Goal: Task Accomplishment & Management: Complete application form

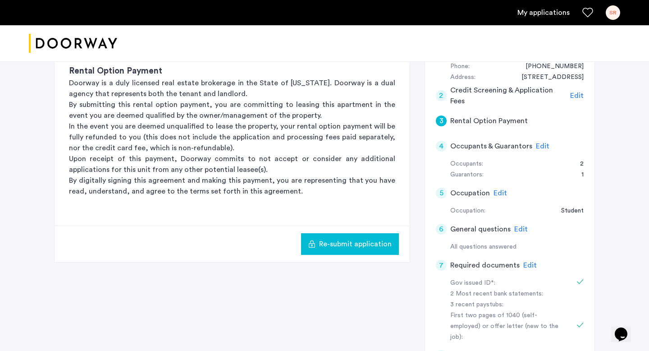
scroll to position [120, 0]
click at [541, 147] on span "Edit" at bounding box center [543, 146] width 14 height 7
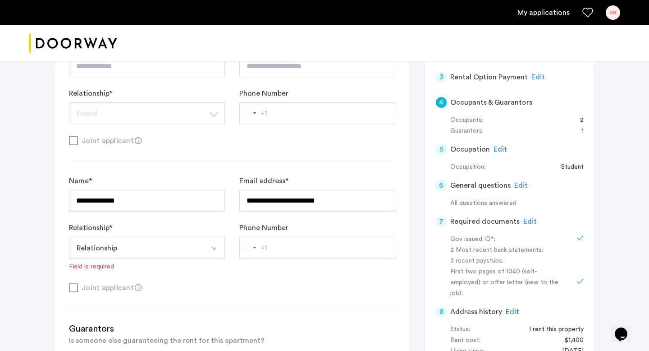
scroll to position [161, 0]
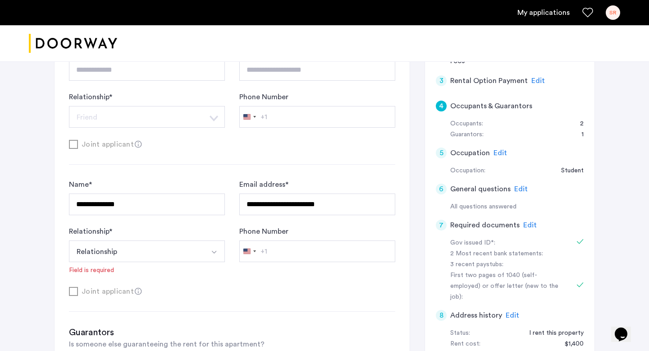
click at [501, 154] on span "Edit" at bounding box center [501, 152] width 14 height 7
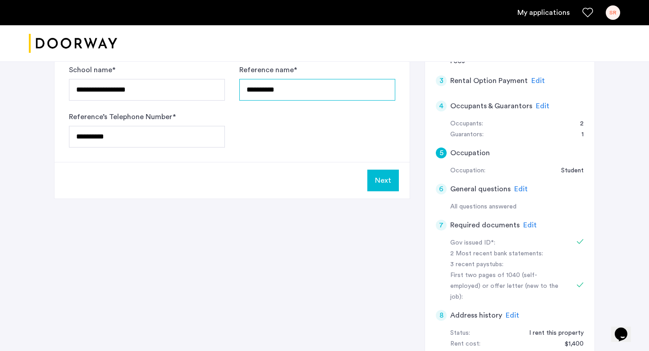
drag, startPoint x: 291, startPoint y: 99, endPoint x: 184, endPoint y: 61, distance: 113.2
click at [185, 63] on div "**********" at bounding box center [232, 64] width 355 height 195
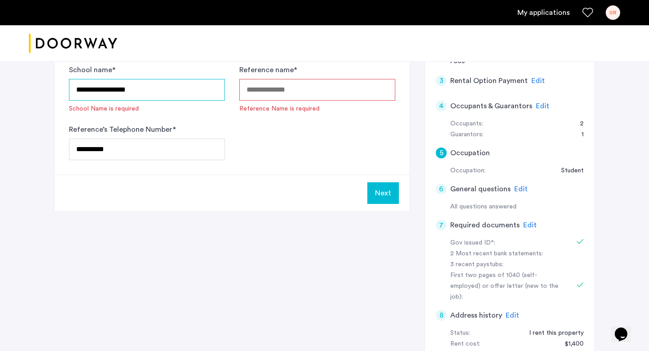
drag, startPoint x: 142, startPoint y: 91, endPoint x: 19, endPoint y: 74, distance: 124.7
click at [19, 75] on div "**********" at bounding box center [324, 170] width 649 height 539
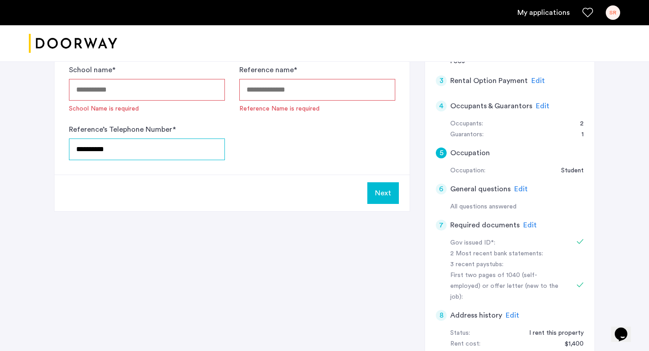
drag, startPoint x: 121, startPoint y: 147, endPoint x: 3, endPoint y: 129, distance: 119.1
click at [5, 129] on div "**********" at bounding box center [324, 170] width 649 height 539
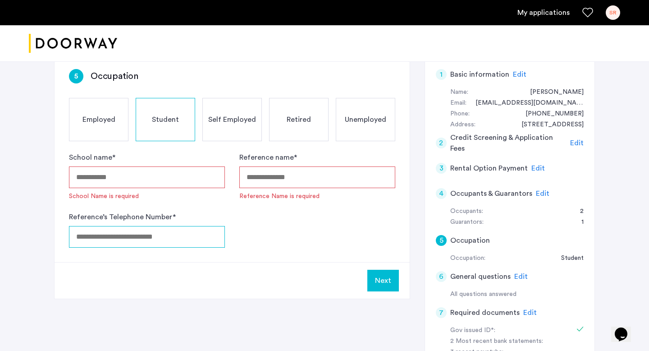
scroll to position [70, 0]
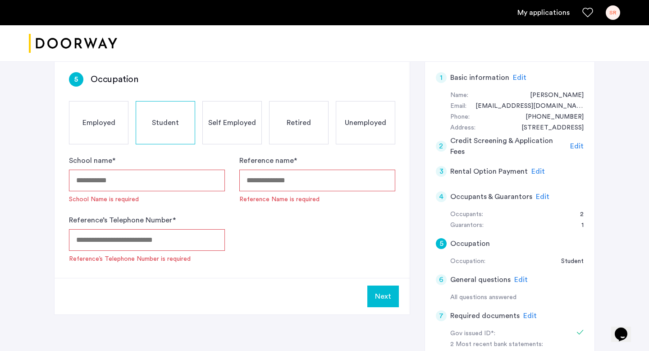
click at [366, 129] on div "Unemployed" at bounding box center [366, 122] width 60 height 43
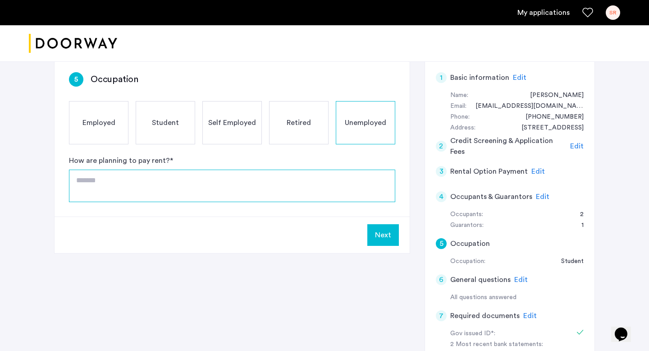
click at [130, 193] on textarea at bounding box center [232, 186] width 326 height 32
type textarea "**********"
click at [387, 234] on button "Next" at bounding box center [383, 235] width 32 height 22
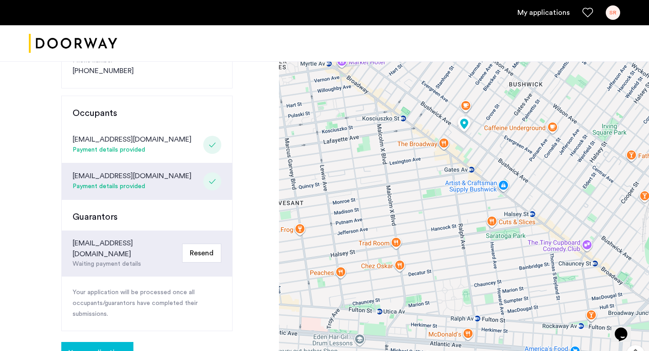
scroll to position [209, 0]
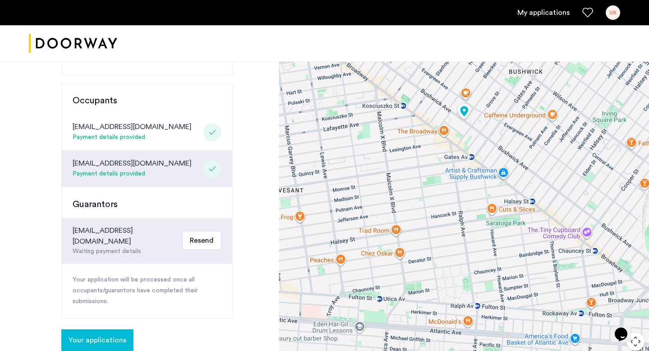
click at [207, 231] on button "Resend" at bounding box center [201, 240] width 39 height 19
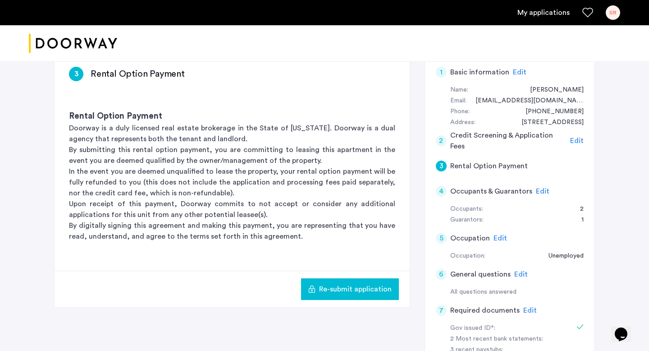
scroll to position [72, 0]
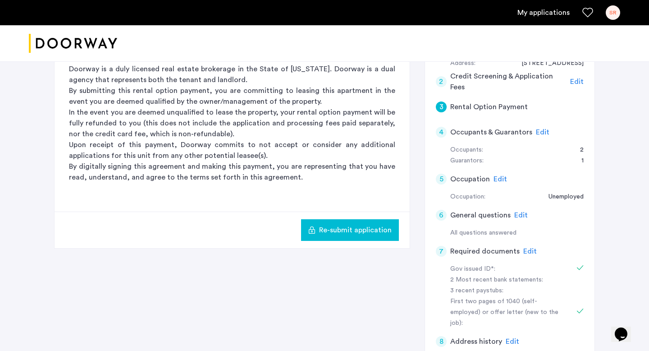
scroll to position [142, 0]
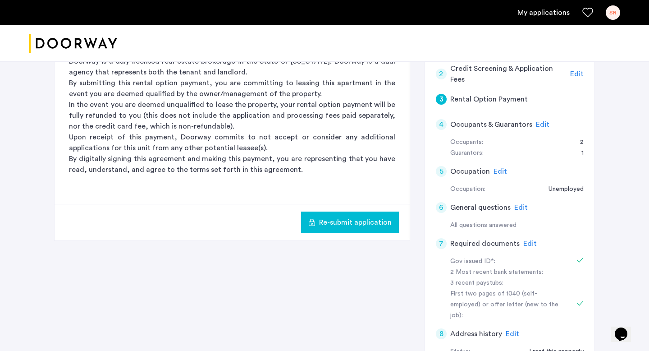
click at [523, 245] on span "Edit" at bounding box center [530, 243] width 14 height 7
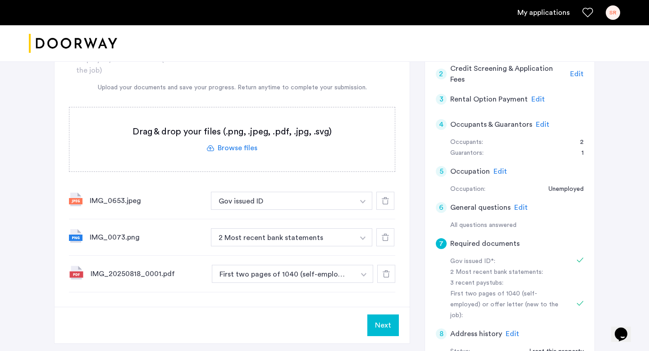
click at [518, 208] on span "Edit" at bounding box center [521, 207] width 14 height 7
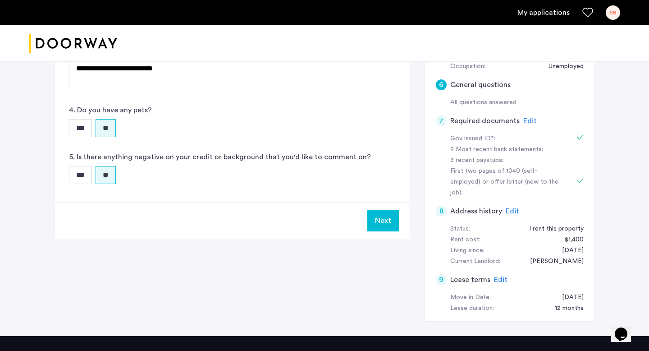
scroll to position [253, 0]
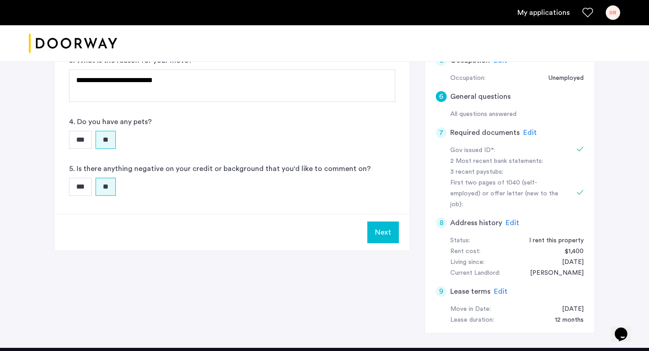
click at [394, 235] on button "Next" at bounding box center [383, 232] width 32 height 22
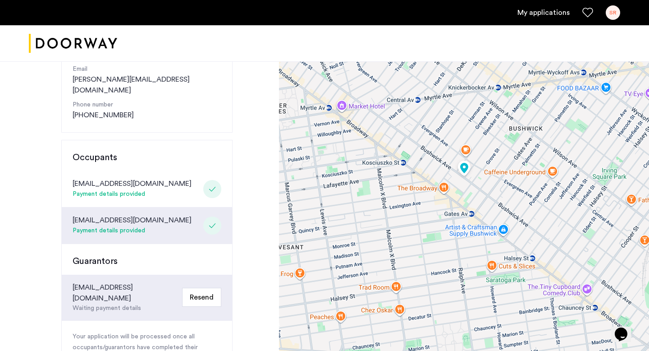
scroll to position [163, 0]
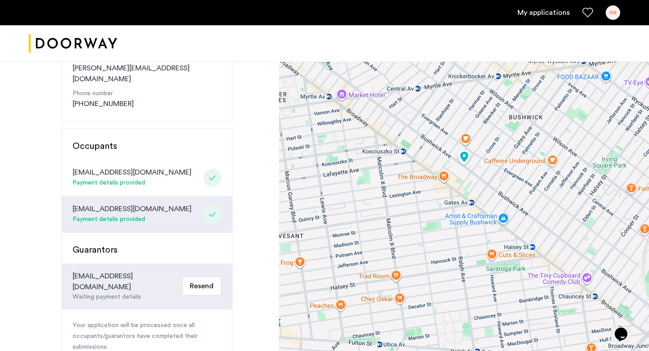
click at [211, 276] on button "Resend" at bounding box center [201, 285] width 39 height 19
click at [201, 276] on button "Resend" at bounding box center [201, 285] width 39 height 19
